Goal: Task Accomplishment & Management: Manage account settings

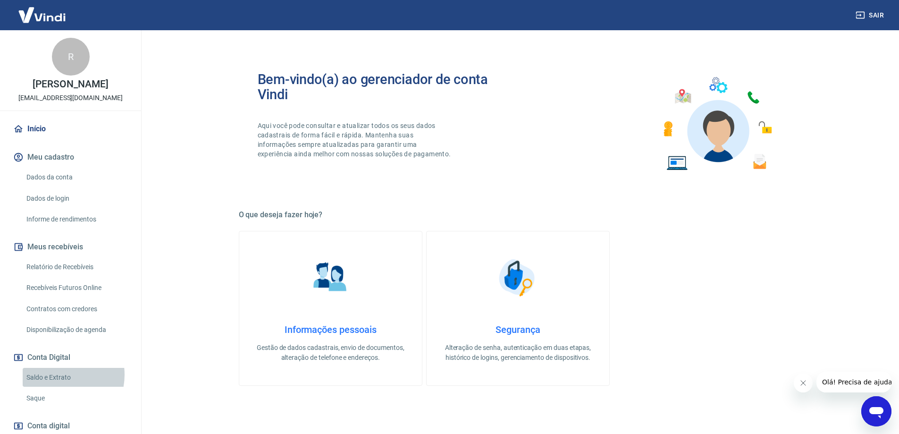
click at [55, 384] on link "Saldo e Extrato" at bounding box center [76, 376] width 107 height 19
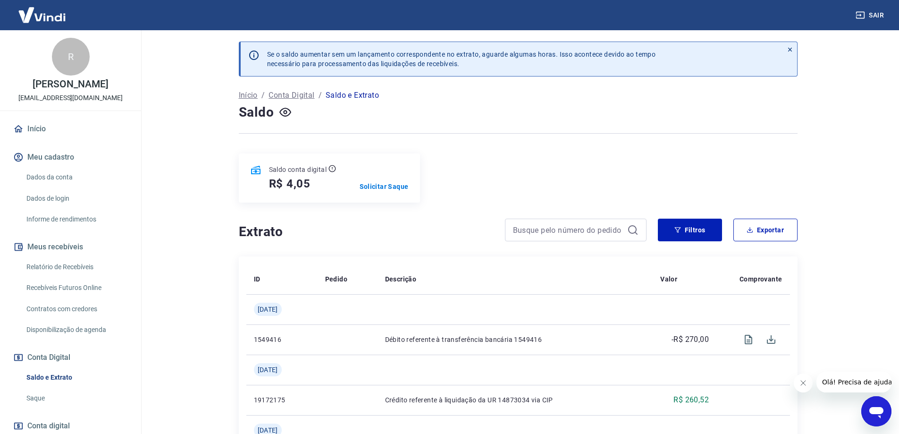
click at [244, 97] on p "Início" at bounding box center [248, 95] width 19 height 11
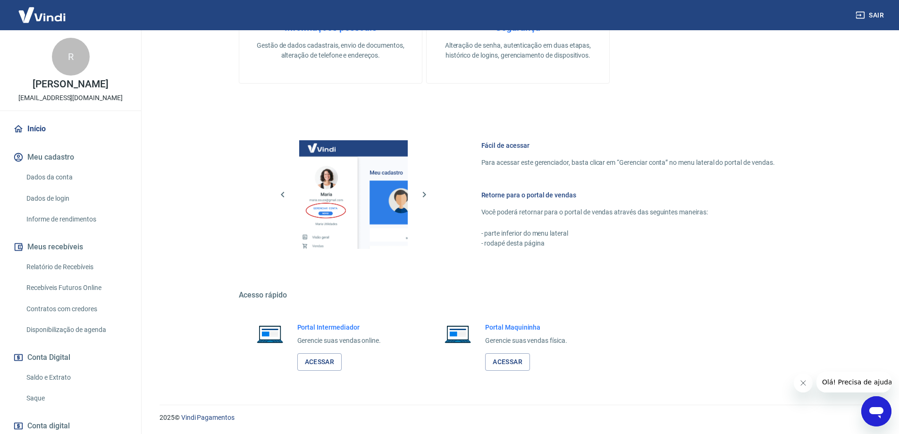
scroll to position [47, 0]
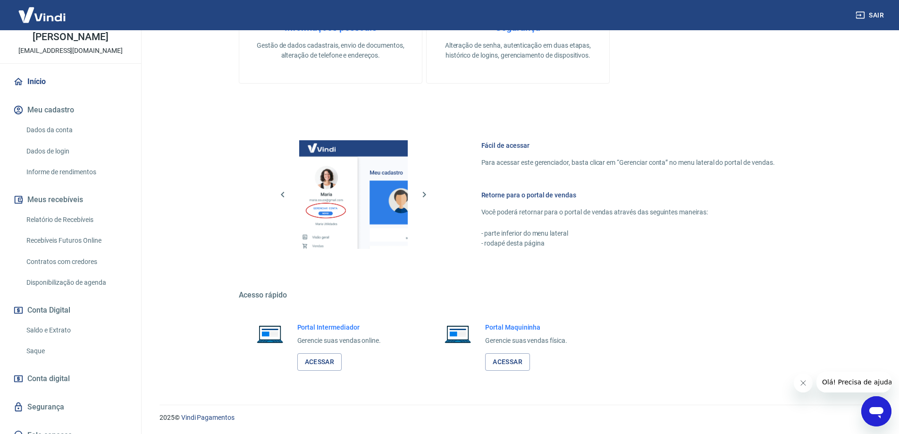
click at [53, 137] on link "Dados da conta" at bounding box center [76, 129] width 107 height 19
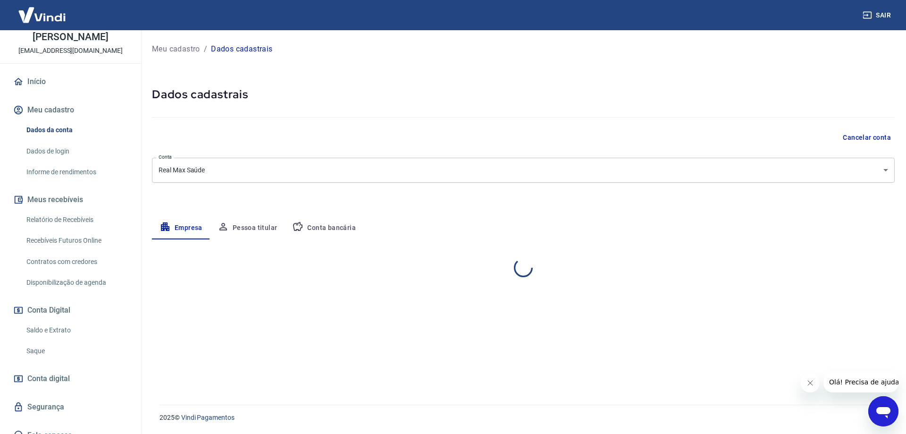
select select "PR"
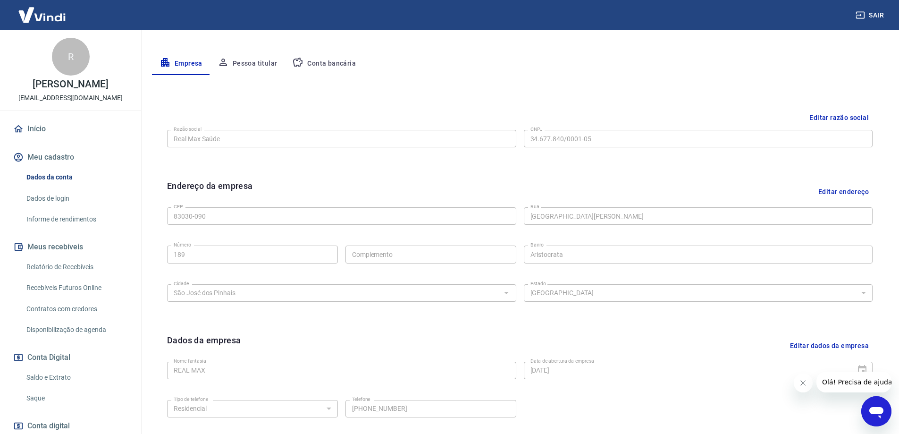
scroll to position [152, 0]
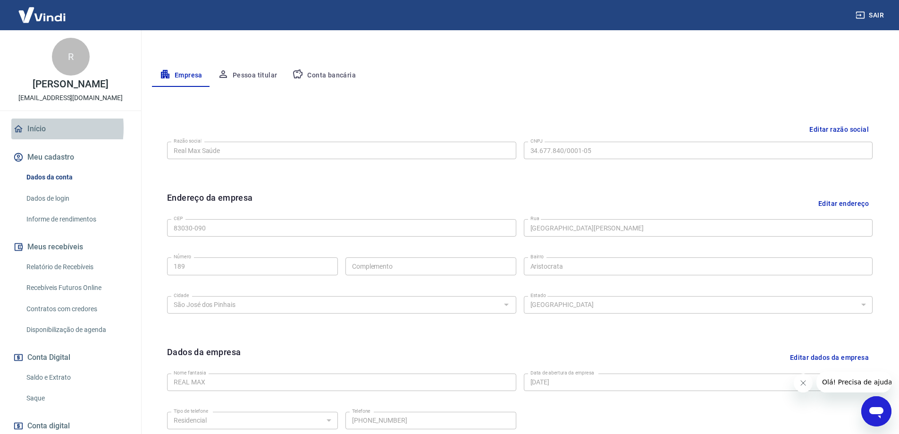
click at [18, 134] on icon at bounding box center [18, 129] width 10 height 10
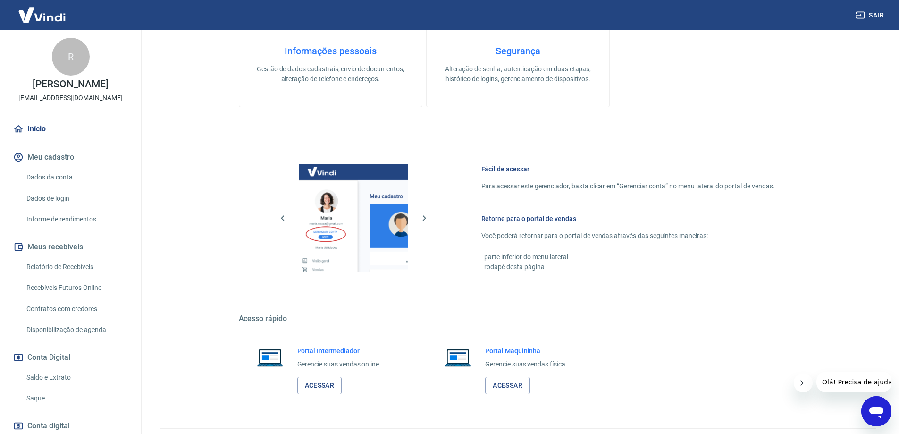
scroll to position [302, 0]
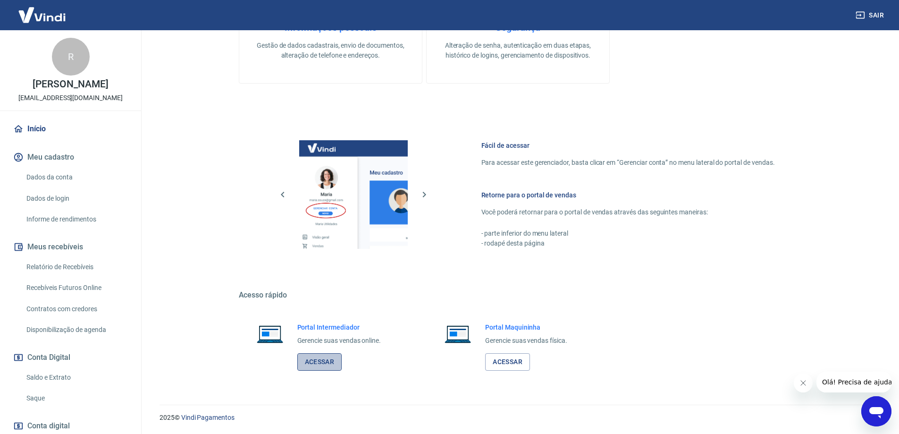
click at [312, 364] on link "Acessar" at bounding box center [319, 361] width 45 height 17
